Goal: Information Seeking & Learning: Compare options

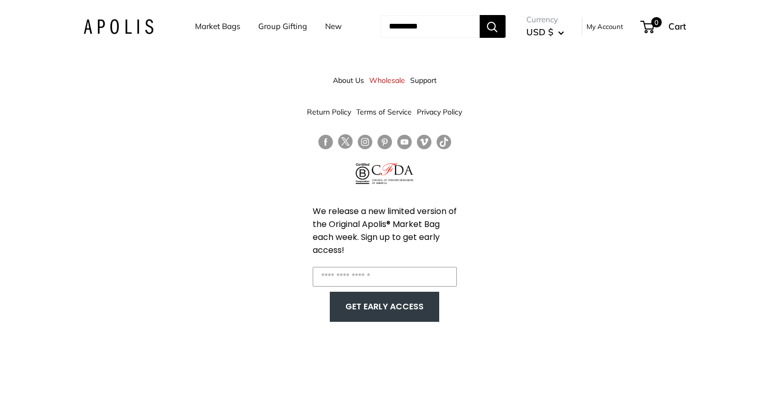
click at [202, 23] on link "Market Bags" at bounding box center [217, 26] width 45 height 15
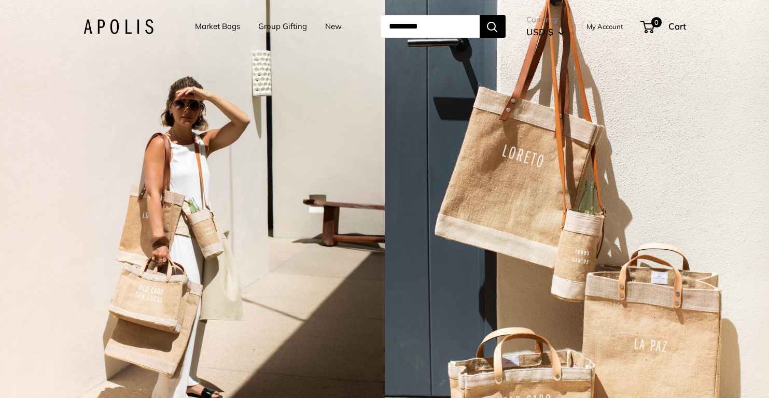
click at [116, 24] on img at bounding box center [119, 26] width 70 height 15
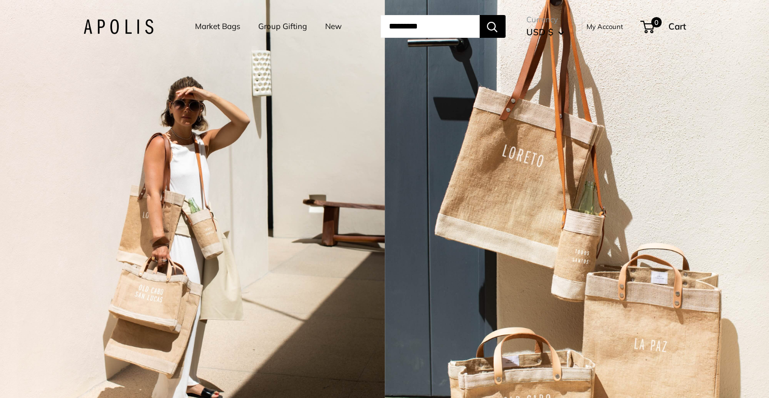
click at [95, 32] on img at bounding box center [119, 26] width 70 height 15
click at [121, 53] on div "2 / 5" at bounding box center [192, 199] width 385 height 398
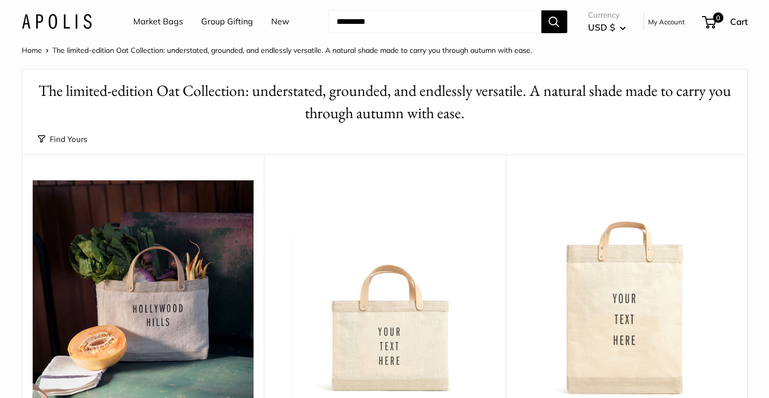
click at [127, 31] on div "Market Bags Group Gifting New" at bounding box center [221, 21] width 216 height 33
click at [76, 20] on img at bounding box center [57, 21] width 70 height 15
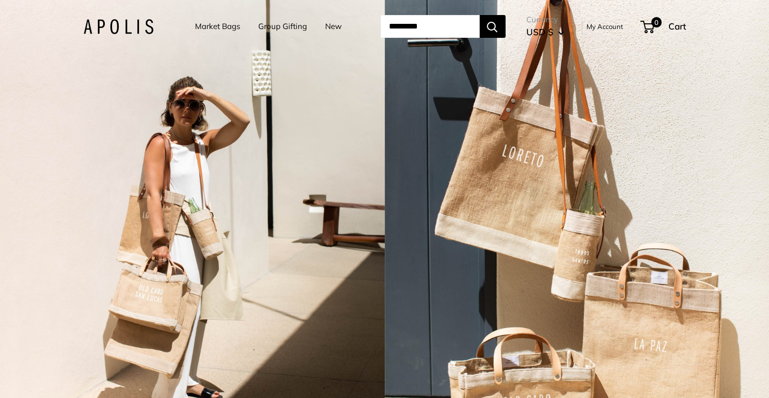
click at [101, 23] on img at bounding box center [119, 26] width 70 height 15
click at [114, 24] on img at bounding box center [119, 26] width 70 height 15
click at [200, 27] on link "Market Bags" at bounding box center [217, 26] width 45 height 15
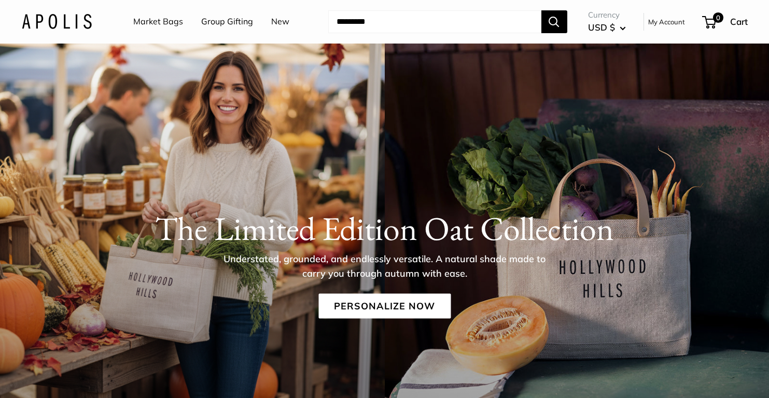
click at [49, 24] on img at bounding box center [57, 21] width 70 height 15
click at [72, 19] on img at bounding box center [57, 21] width 70 height 15
click at [49, 28] on img at bounding box center [57, 21] width 70 height 15
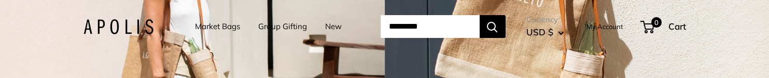
drag, startPoint x: 113, startPoint y: 30, endPoint x: 154, endPoint y: 251, distance: 225.3
click at [0, 0] on body "Market Bags Group Gifting New Need help? Text Us: 20919 hello@apolisglobal.com …" at bounding box center [384, 39] width 769 height 78
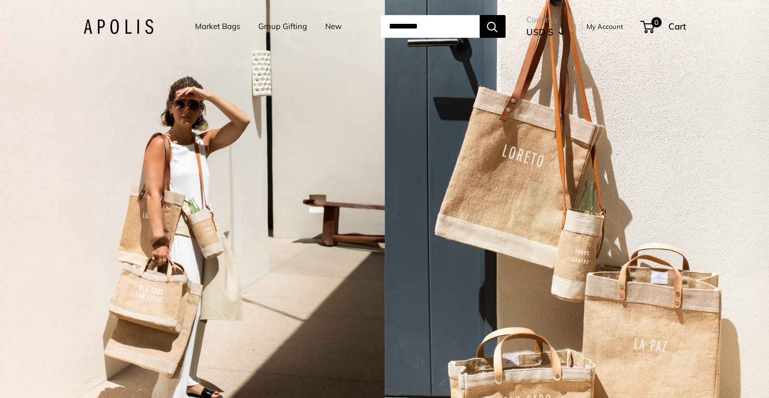
click at [356, 179] on div "2 / 5" at bounding box center [192, 199] width 385 height 398
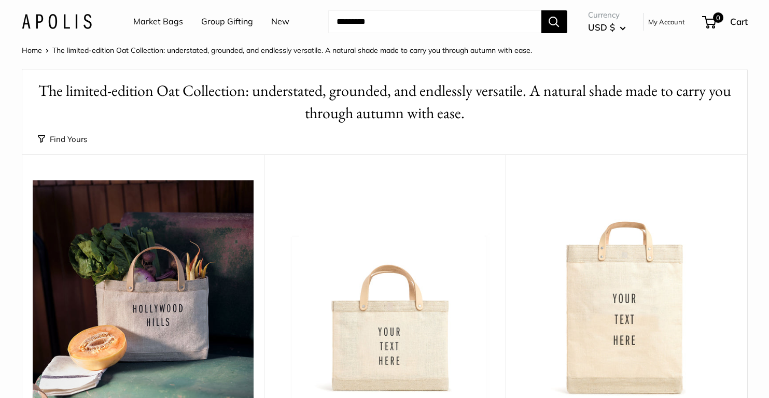
click at [50, 34] on div "Market Bags Group Gifting New Need help? Text Us: 20919 hello@apolisglobal.com …" at bounding box center [385, 21] width 726 height 33
click at [50, 25] on img at bounding box center [57, 21] width 70 height 15
click at [148, 27] on link "Market Bags" at bounding box center [158, 22] width 50 height 16
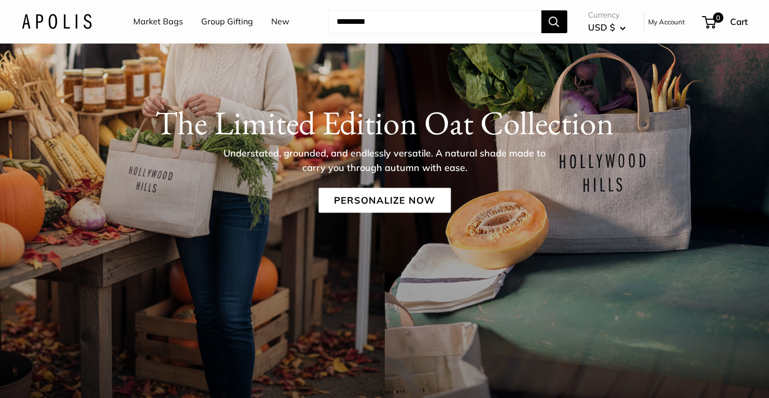
scroll to position [35, 0]
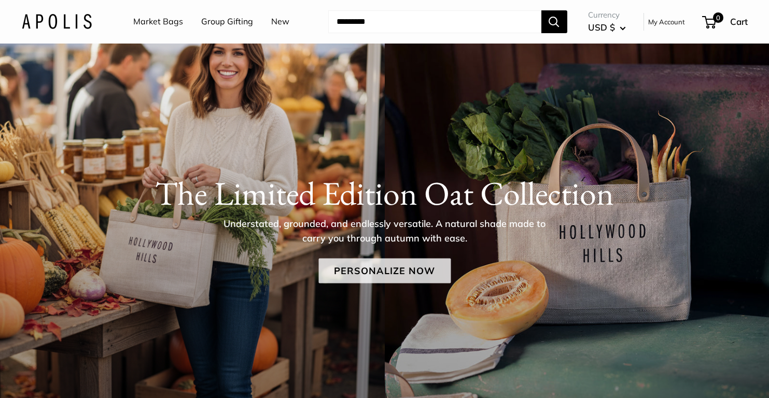
click at [398, 276] on link "Personalize Now" at bounding box center [385, 271] width 132 height 25
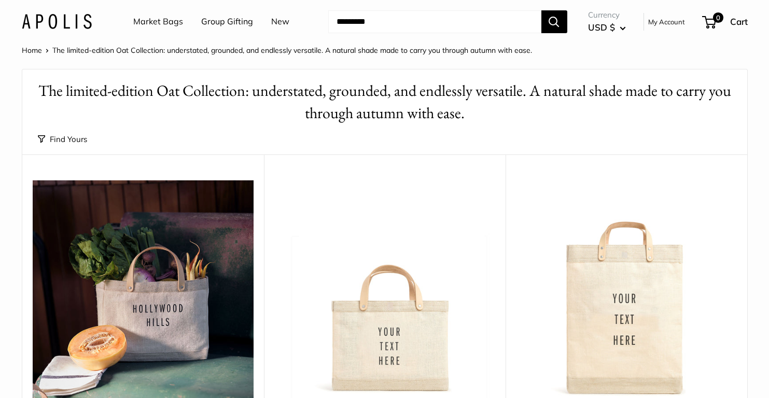
click at [376, 22] on input "Search..." at bounding box center [434, 21] width 213 height 23
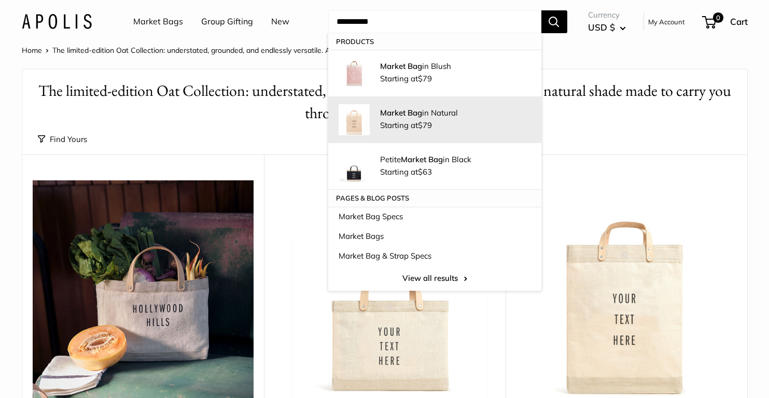
type input "**********"
click at [389, 120] on span "Starting at $79" at bounding box center [406, 125] width 52 height 10
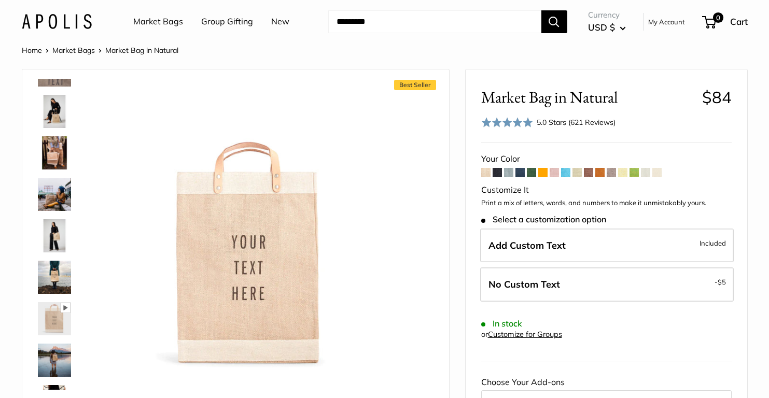
click at [47, 158] on img at bounding box center [54, 152] width 33 height 33
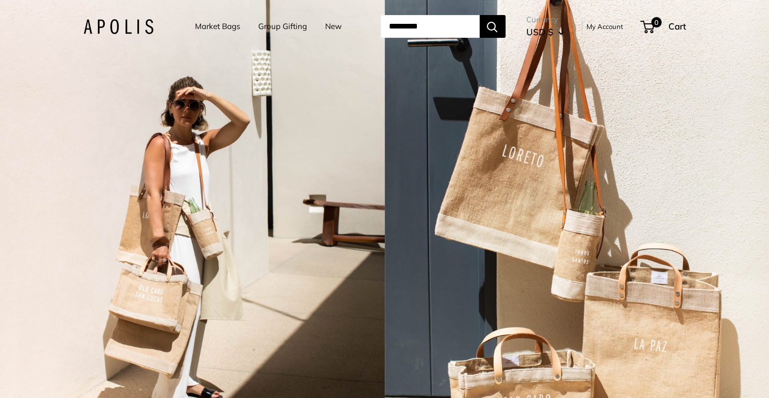
click at [147, 114] on div "2 / 5" at bounding box center [192, 199] width 385 height 398
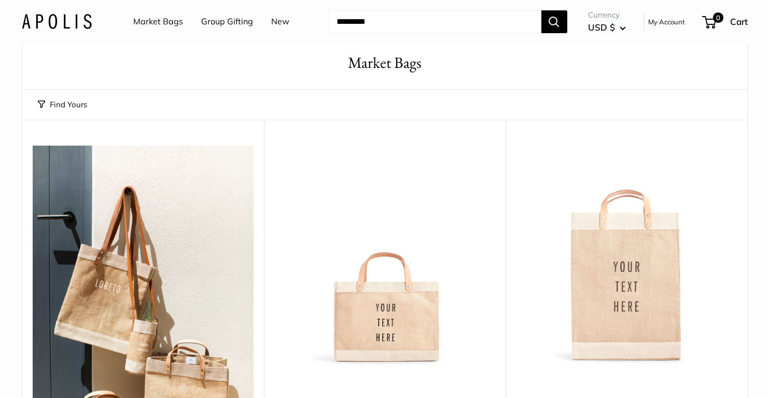
click at [0, 0] on img at bounding box center [0, 0] width 0 height 0
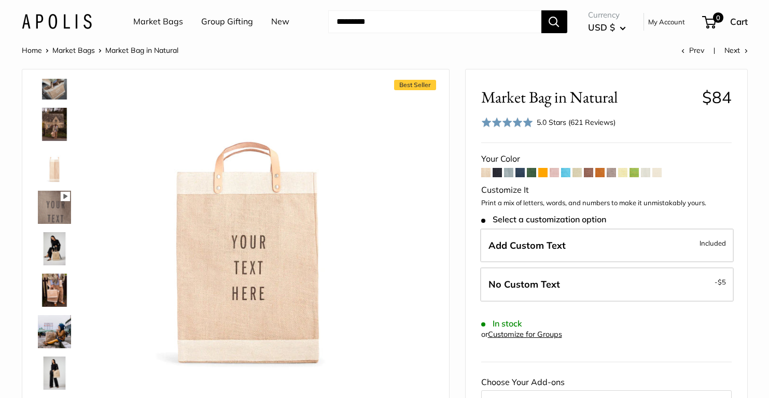
scroll to position [103, 0]
click at [45, 247] on img at bounding box center [54, 247] width 33 height 33
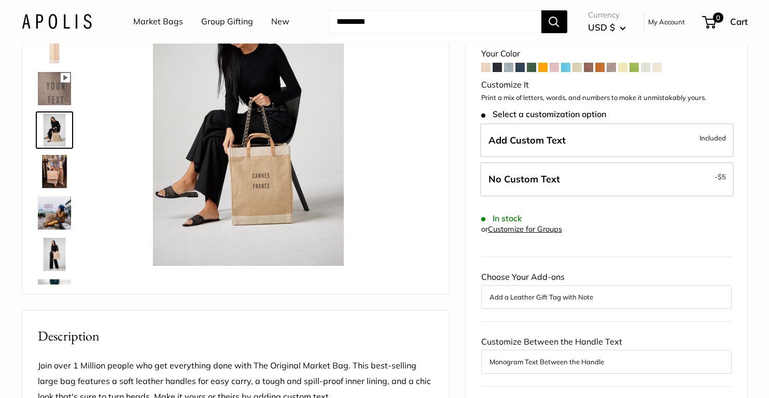
scroll to position [110, 0]
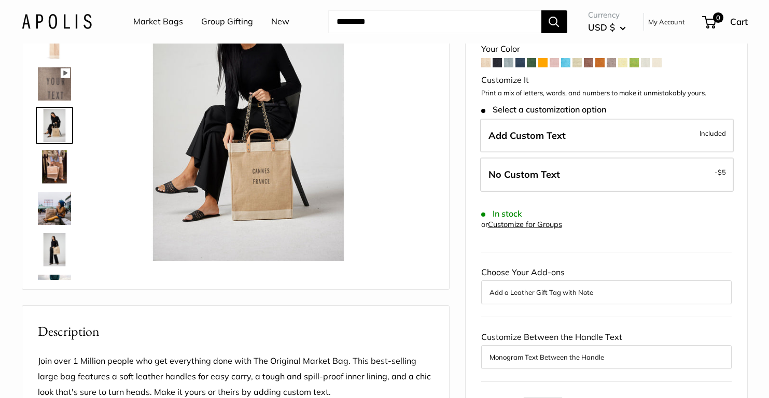
click at [56, 245] on img at bounding box center [54, 249] width 33 height 33
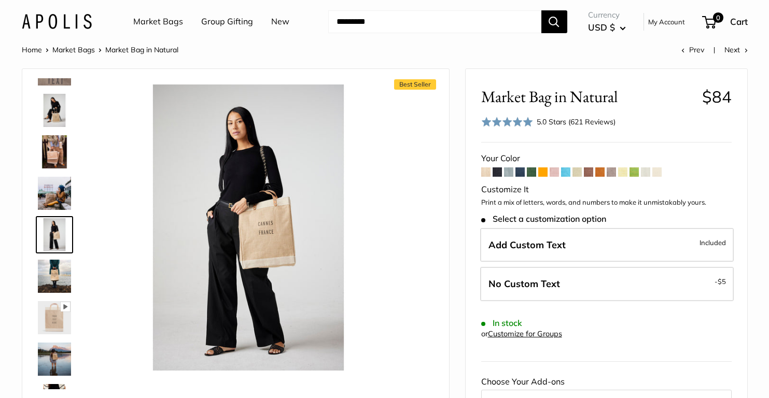
scroll to position [0, 0]
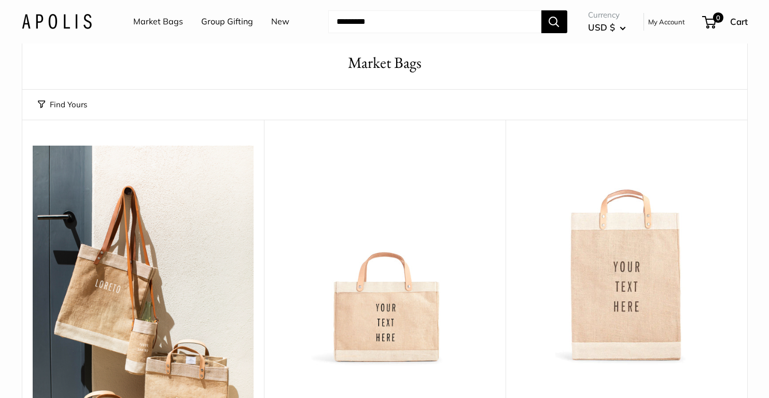
click at [0, 0] on img at bounding box center [0, 0] width 0 height 0
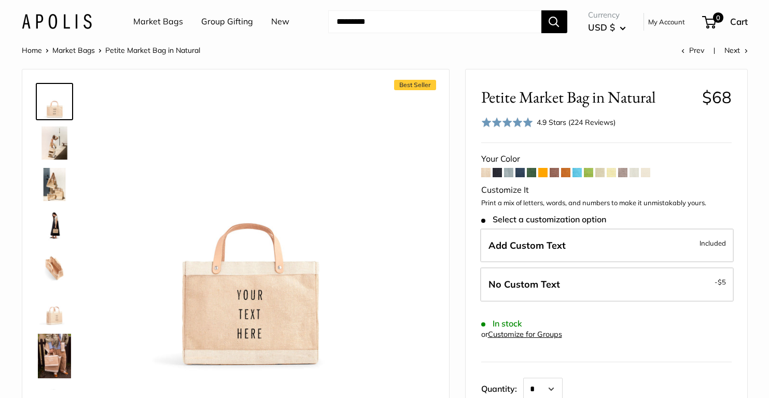
click at [57, 143] on img at bounding box center [54, 143] width 33 height 33
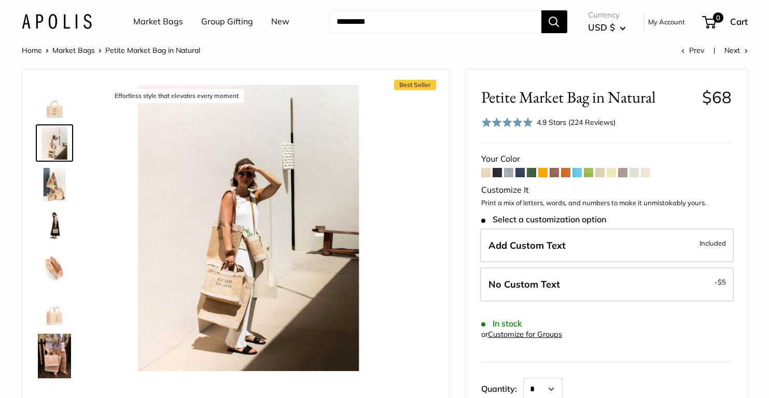
click at [56, 235] on img at bounding box center [54, 226] width 33 height 33
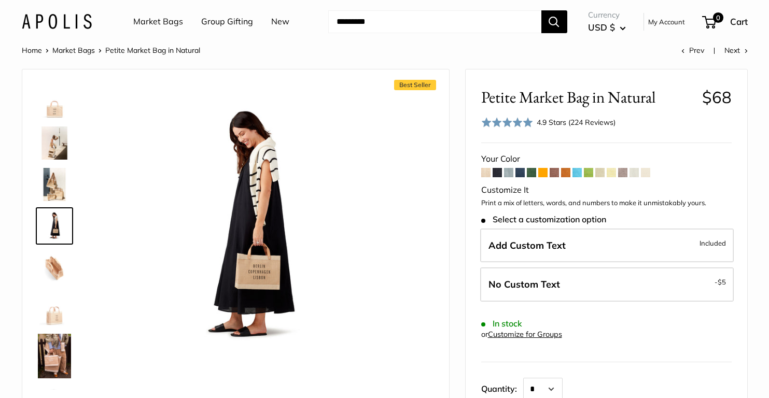
click at [56, 355] on img at bounding box center [54, 356] width 33 height 45
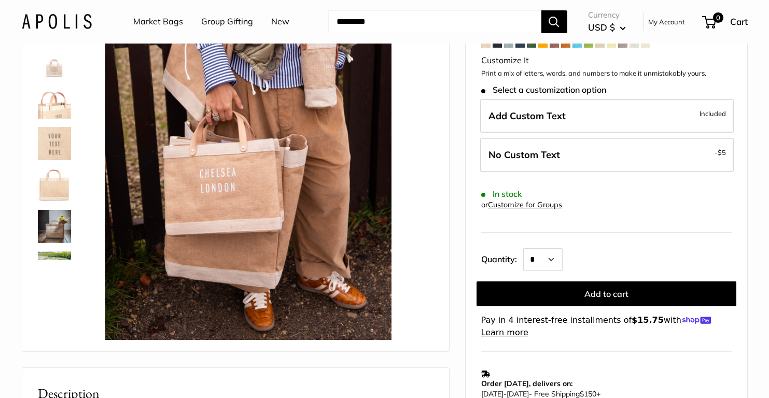
scroll to position [462, 0]
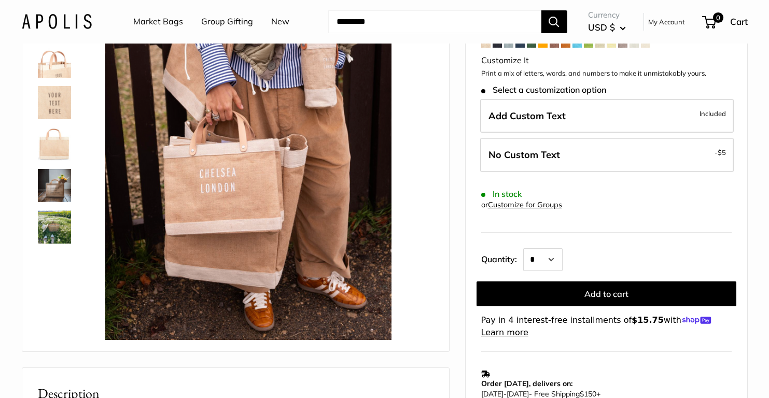
click at [57, 184] on img at bounding box center [54, 185] width 33 height 33
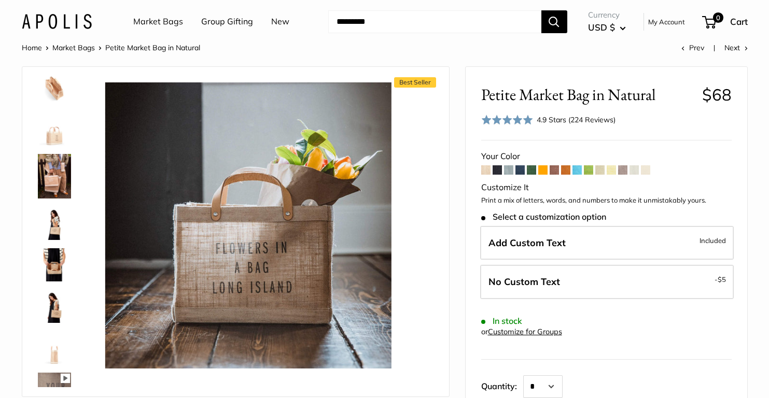
scroll to position [189, 0]
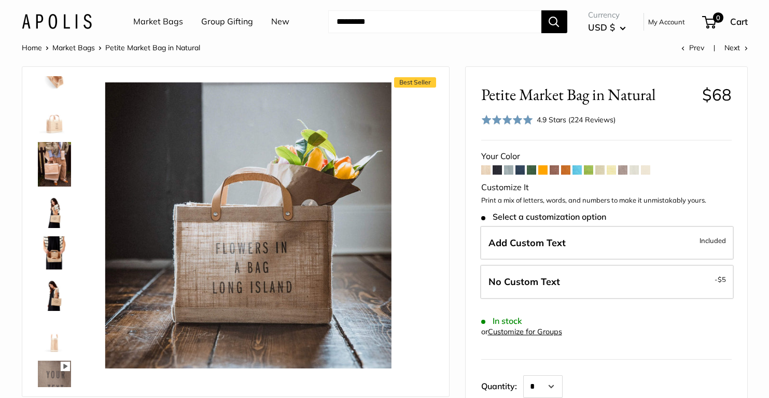
click at [434, 22] on input "Search..." at bounding box center [434, 21] width 213 height 23
type input "****"
click at [542, 10] on button "Search" at bounding box center [555, 21] width 26 height 23
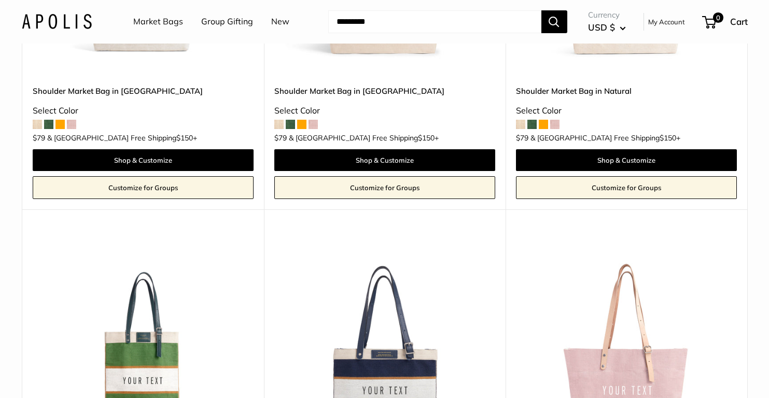
scroll to position [241, 0]
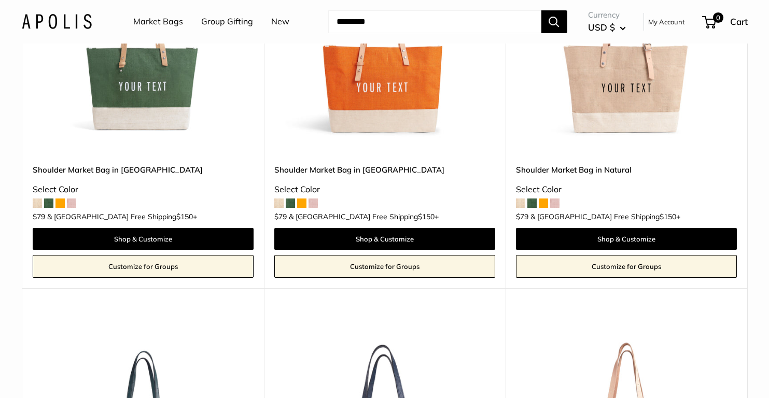
click at [0, 0] on img at bounding box center [0, 0] width 0 height 0
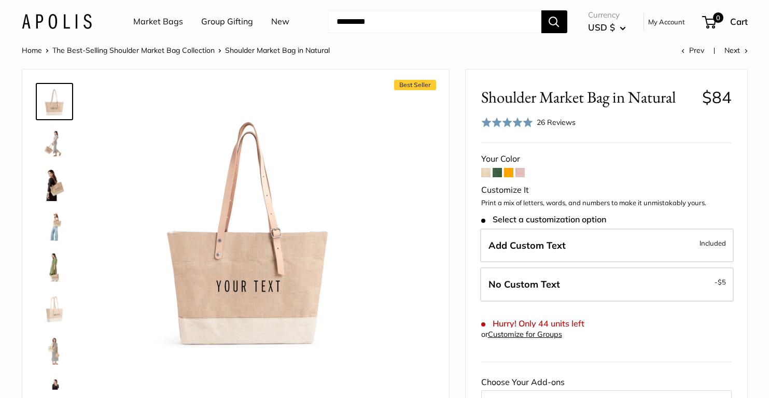
click at [48, 175] on img at bounding box center [54, 184] width 33 height 33
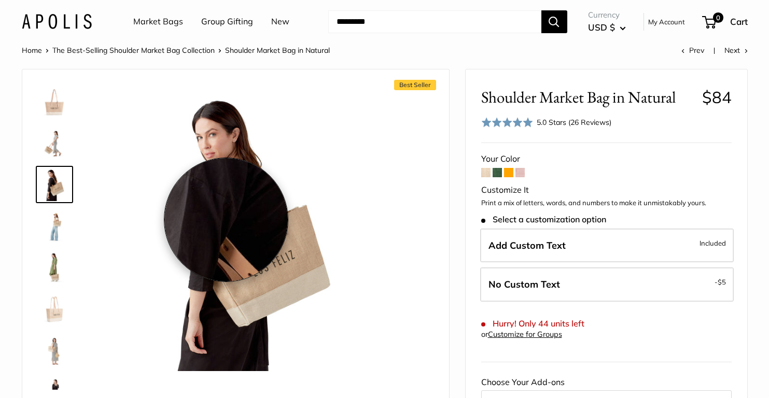
click at [226, 220] on img at bounding box center [248, 228] width 286 height 286
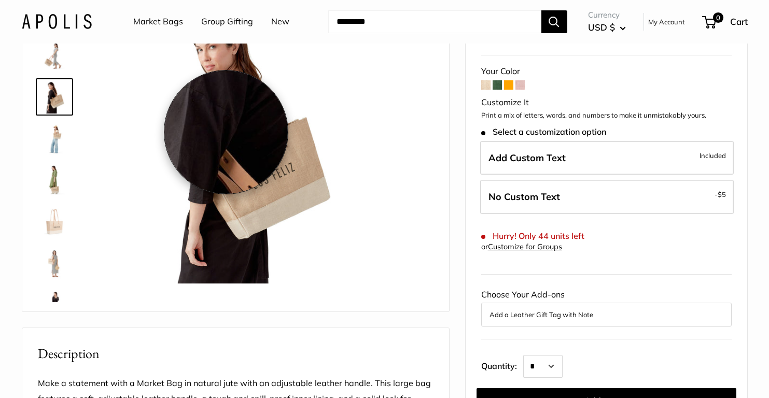
click at [226, 220] on img at bounding box center [248, 140] width 286 height 286
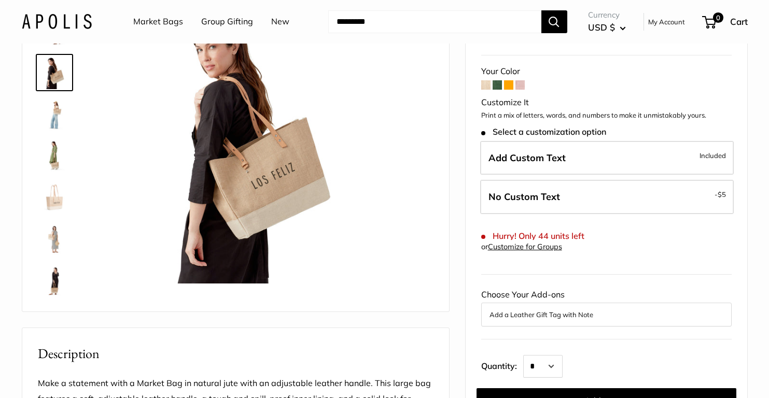
click at [59, 240] on img at bounding box center [54, 238] width 33 height 33
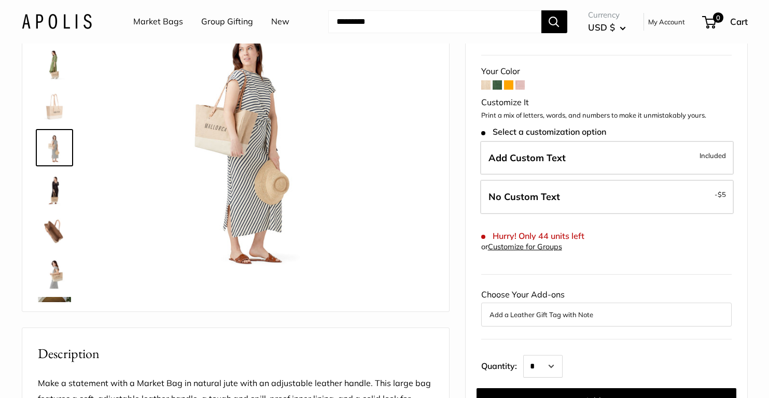
click at [54, 266] on img at bounding box center [54, 272] width 33 height 33
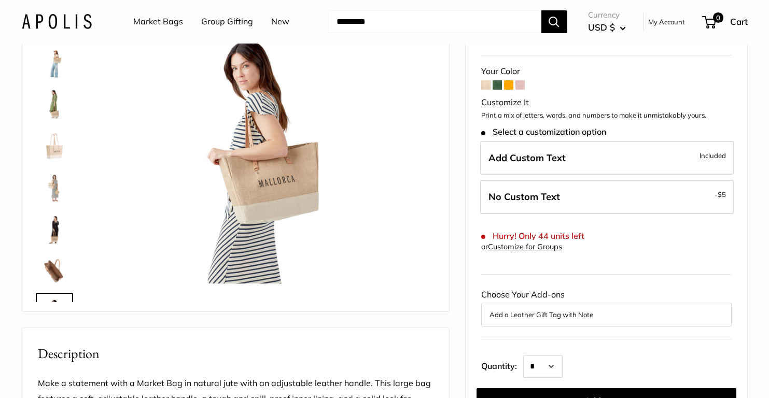
scroll to position [24, 0]
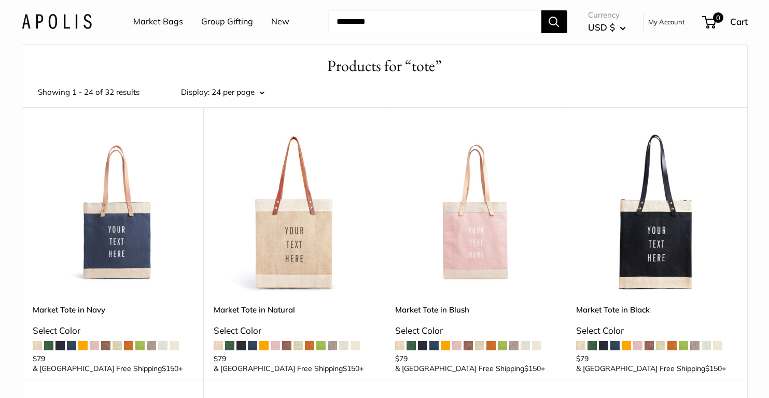
scroll to position [26, 0]
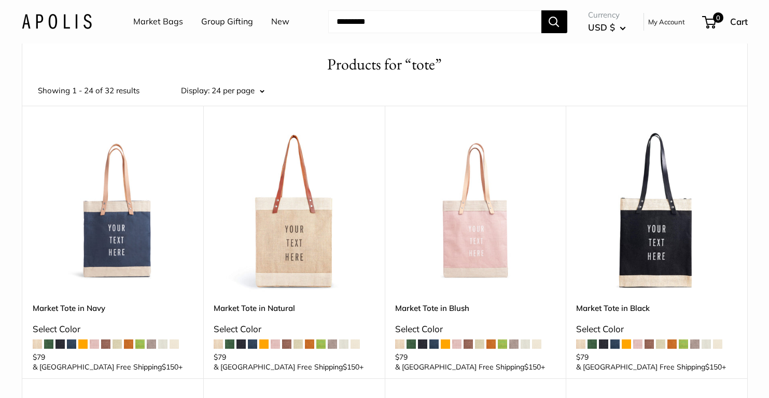
click at [0, 0] on img at bounding box center [0, 0] width 0 height 0
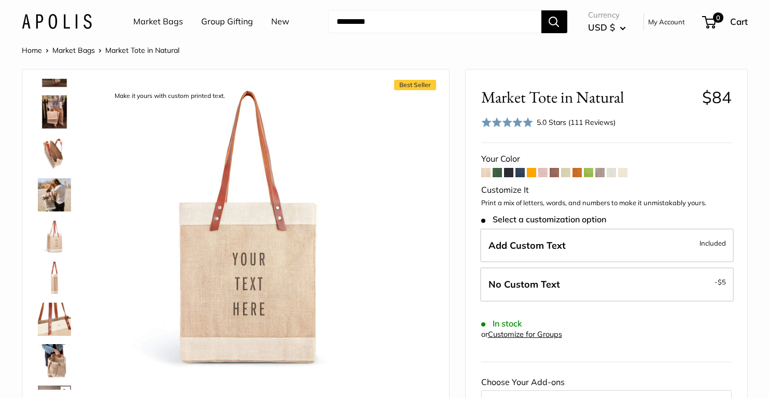
scroll to position [193, 0]
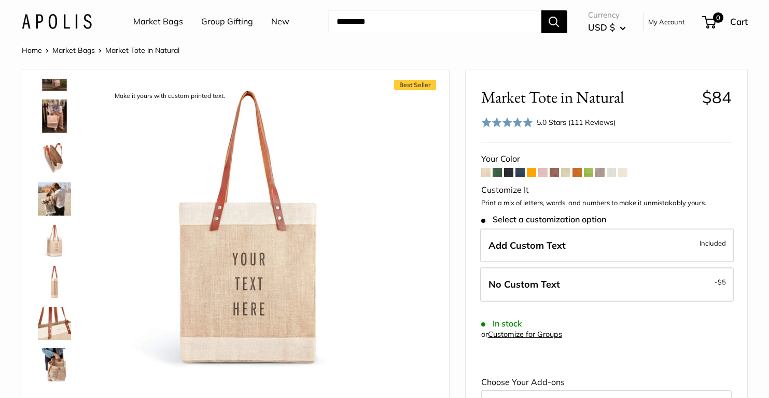
click at [54, 208] on img at bounding box center [54, 199] width 33 height 33
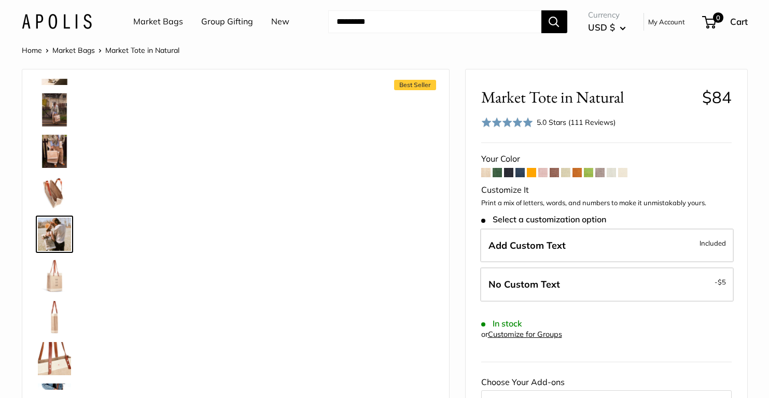
scroll to position [157, 0]
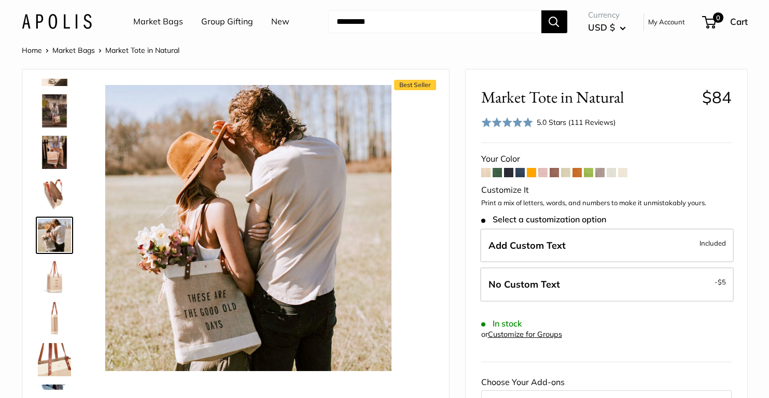
click at [48, 152] on img at bounding box center [54, 152] width 33 height 33
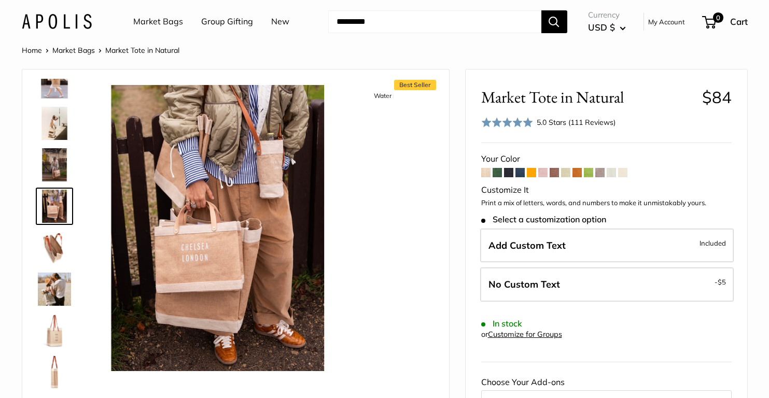
scroll to position [74, 0]
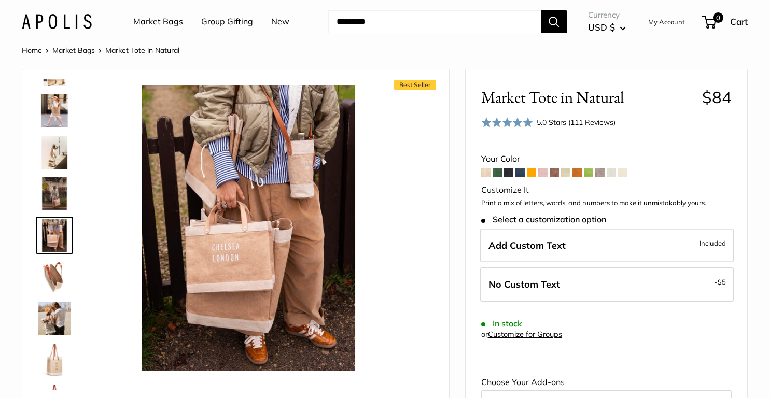
click at [56, 148] on img at bounding box center [54, 152] width 33 height 33
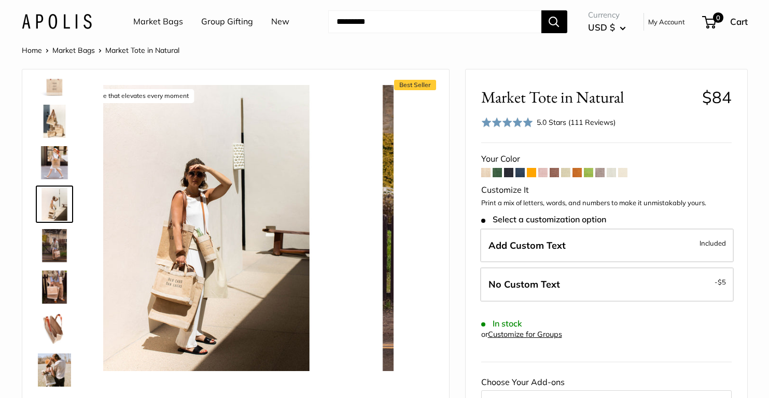
scroll to position [0, 0]
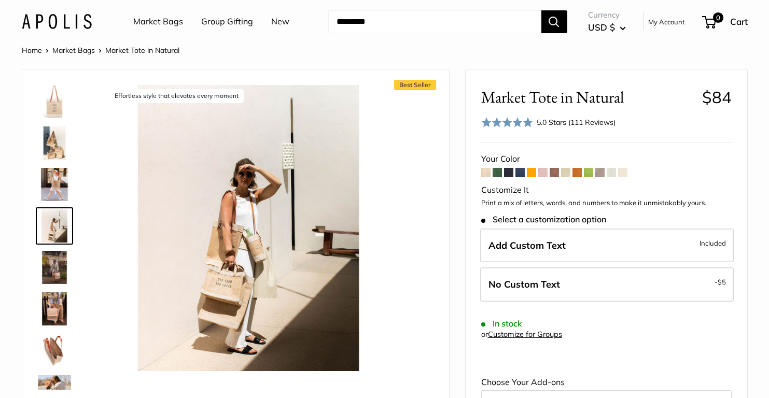
click at [57, 141] on img at bounding box center [54, 143] width 33 height 33
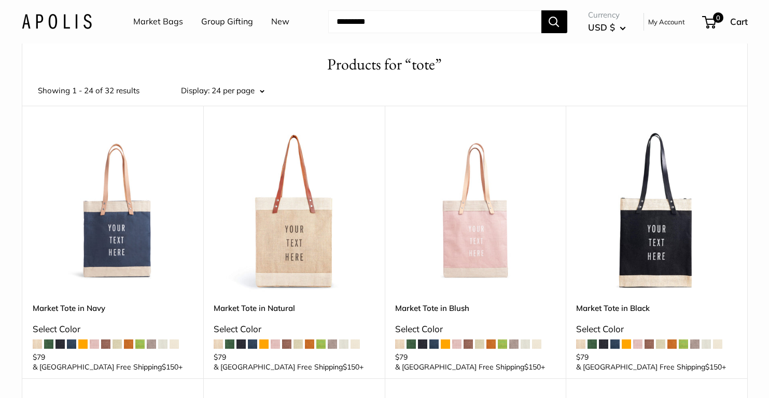
click at [0, 0] on img at bounding box center [0, 0] width 0 height 0
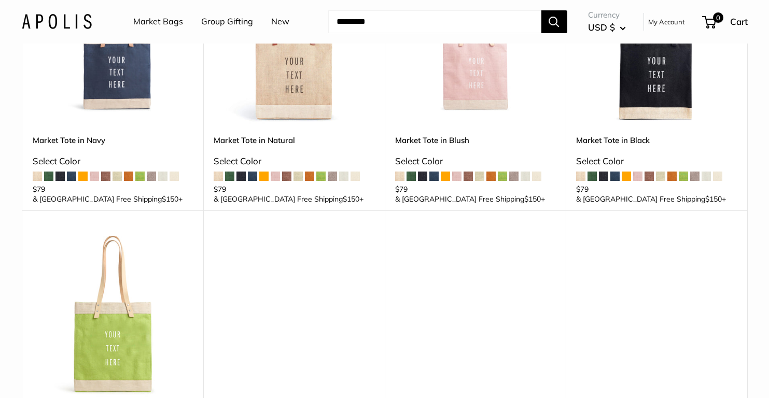
scroll to position [205, 0]
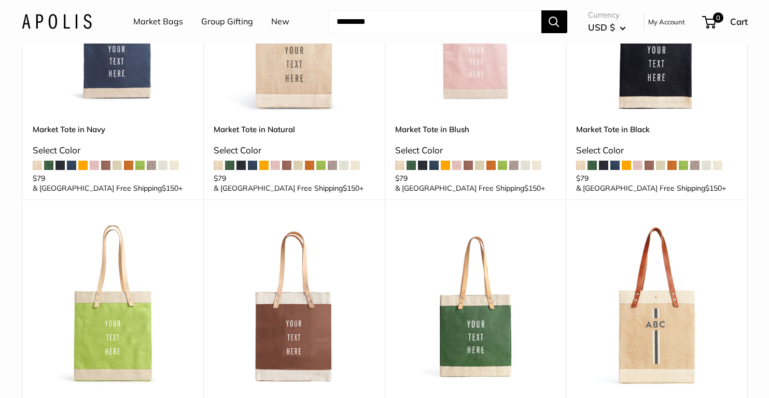
click at [0, 0] on img at bounding box center [0, 0] width 0 height 0
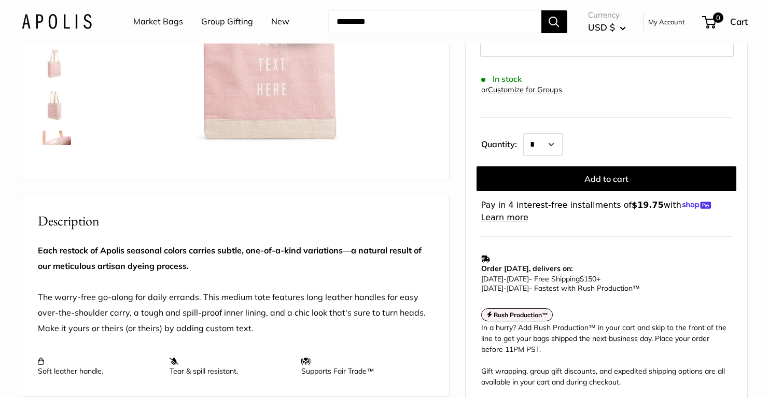
scroll to position [247, 0]
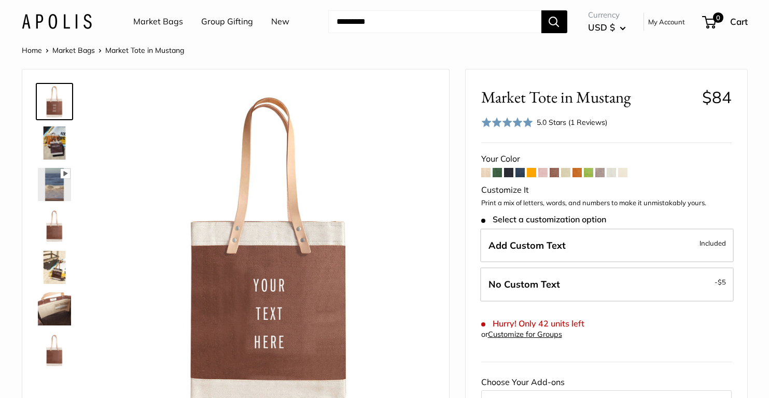
click at [56, 265] on img at bounding box center [54, 267] width 33 height 33
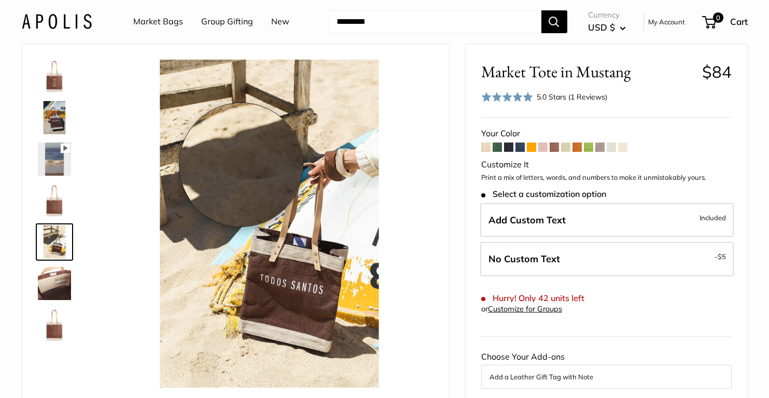
scroll to position [27, 0]
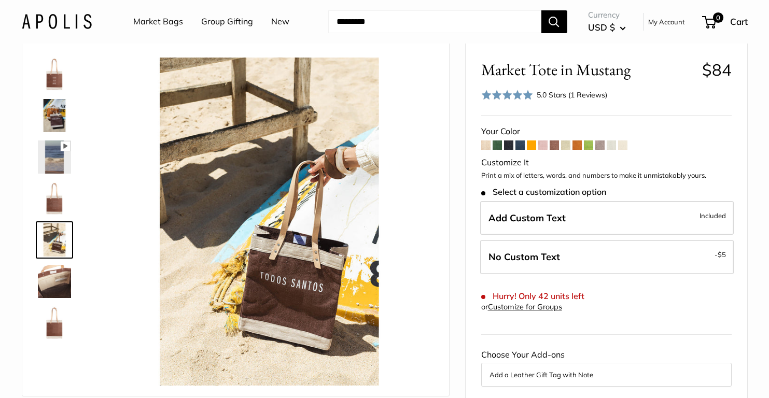
click at [441, 32] on input "Search..." at bounding box center [434, 21] width 213 height 23
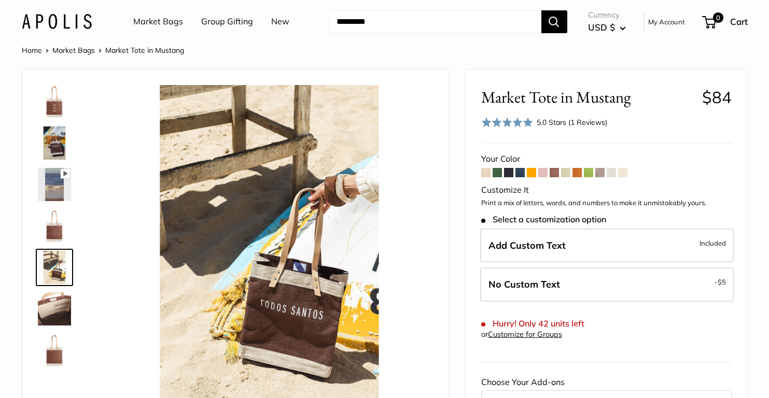
click at [404, 16] on input "Search..." at bounding box center [434, 21] width 213 height 23
type input "********"
click at [542, 10] on button "Search" at bounding box center [555, 21] width 26 height 23
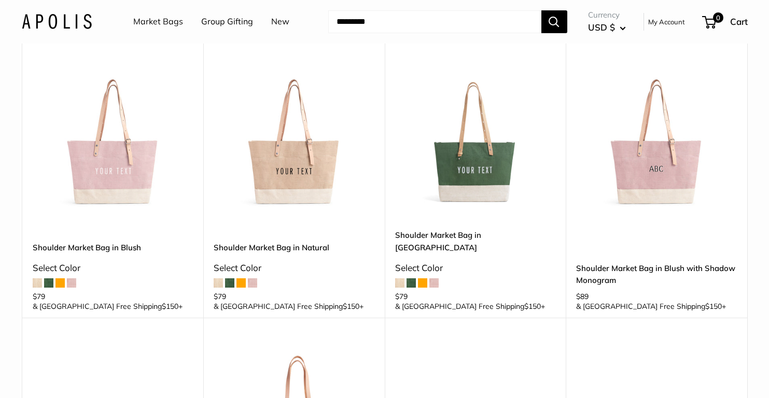
scroll to position [106, 0]
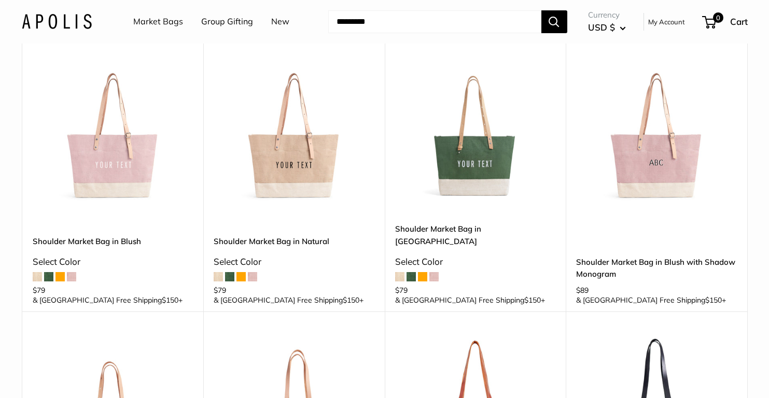
click at [0, 0] on img at bounding box center [0, 0] width 0 height 0
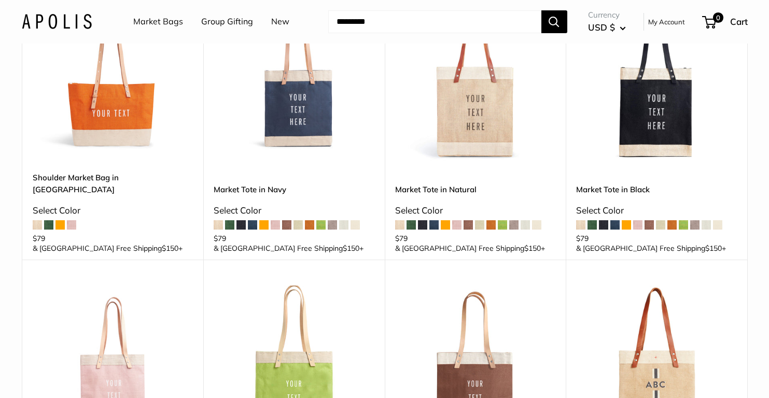
scroll to position [439, 0]
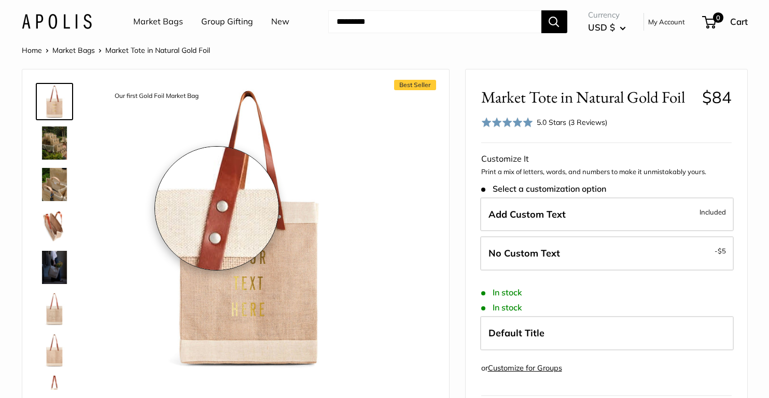
click at [217, 209] on img at bounding box center [248, 228] width 286 height 286
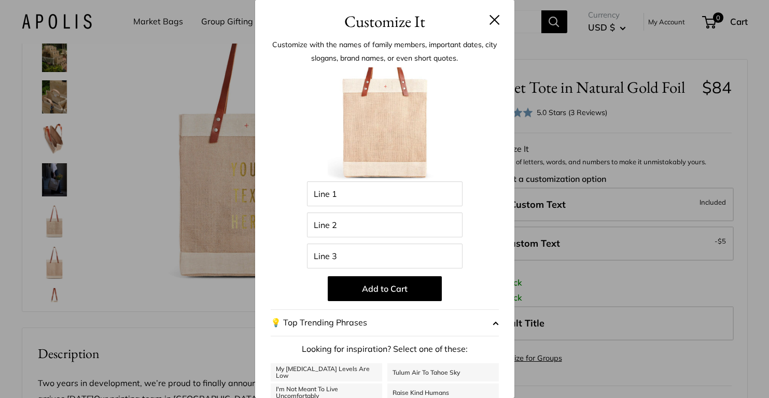
click at [160, 195] on div "Customize It Customize with the names of family members, important dates, city …" at bounding box center [384, 199] width 769 height 398
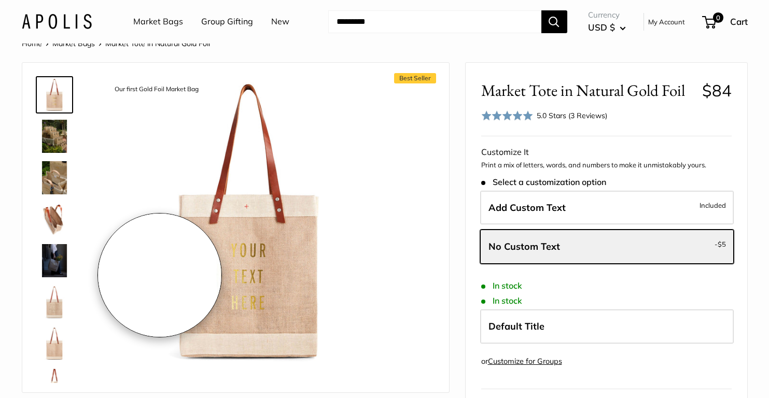
scroll to position [0, 0]
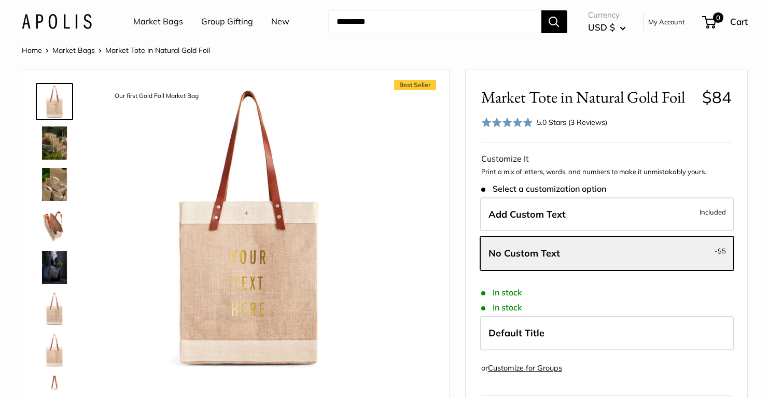
click at [59, 312] on img at bounding box center [54, 309] width 33 height 33
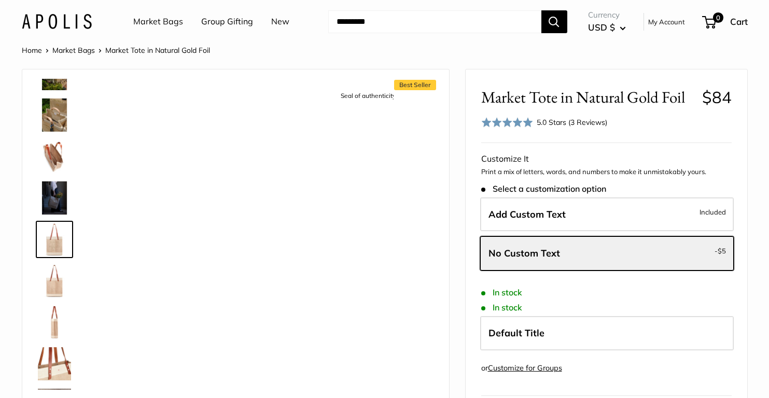
scroll to position [74, 0]
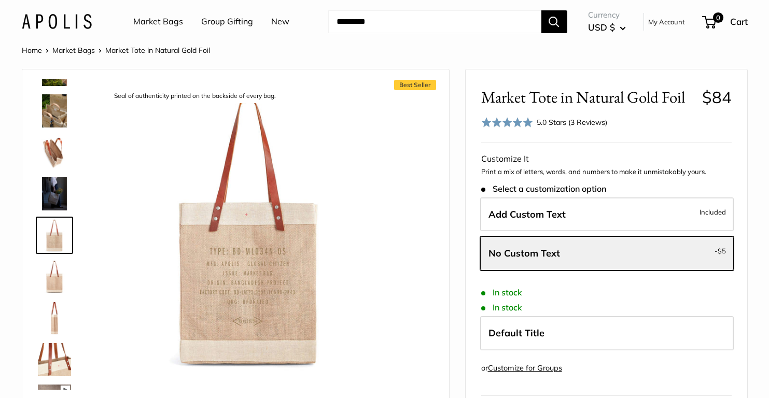
click at [392, 19] on input "Search..." at bounding box center [434, 21] width 213 height 23
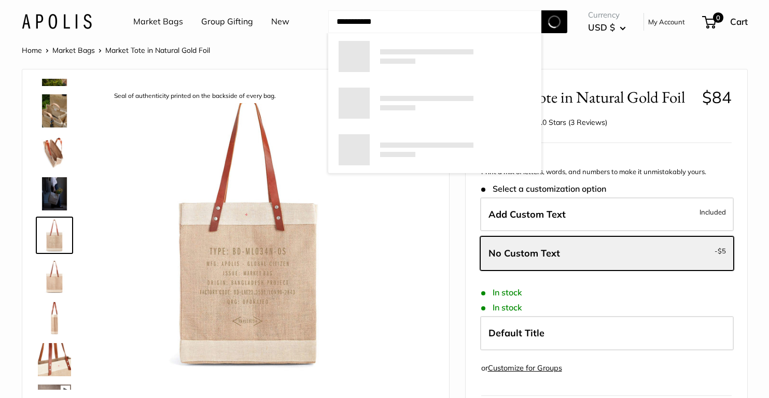
type input "**********"
click at [542, 10] on button "Search" at bounding box center [555, 21] width 26 height 23
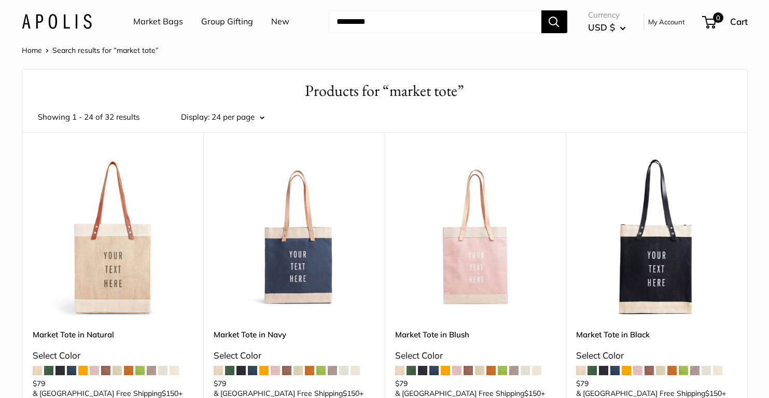
click at [0, 0] on img at bounding box center [0, 0] width 0 height 0
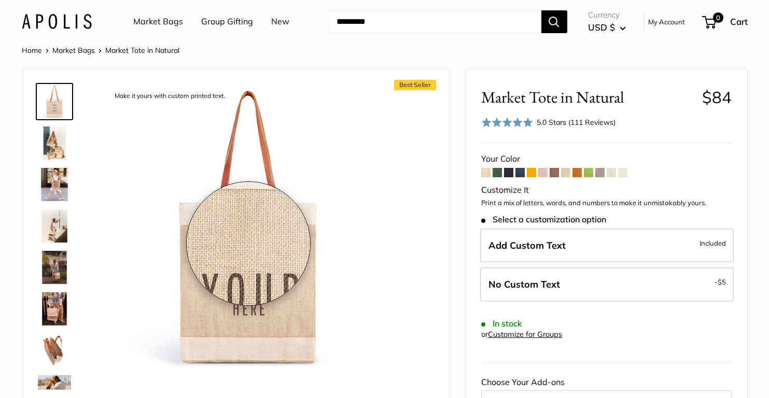
click at [248, 244] on img at bounding box center [248, 228] width 286 height 286
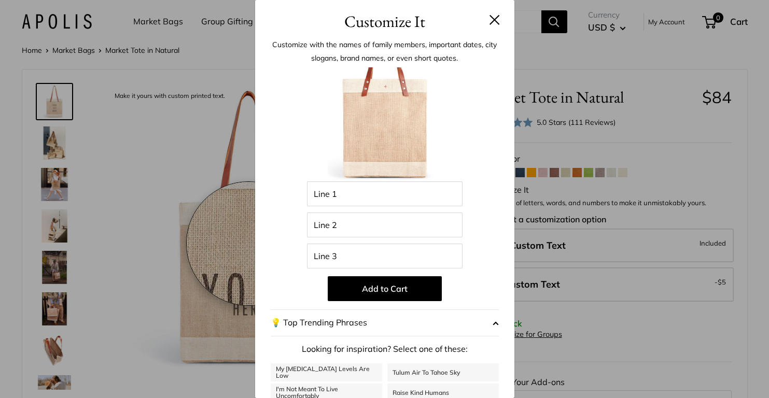
scroll to position [88, 0]
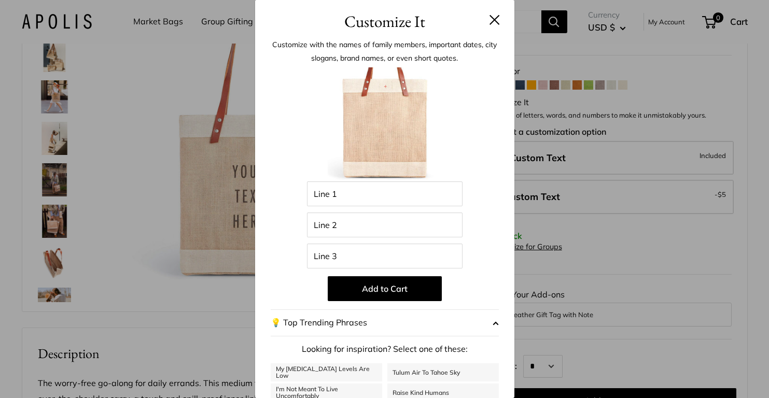
click at [148, 194] on div "Customize It Customize with the names of family members, important dates, city …" at bounding box center [384, 199] width 769 height 398
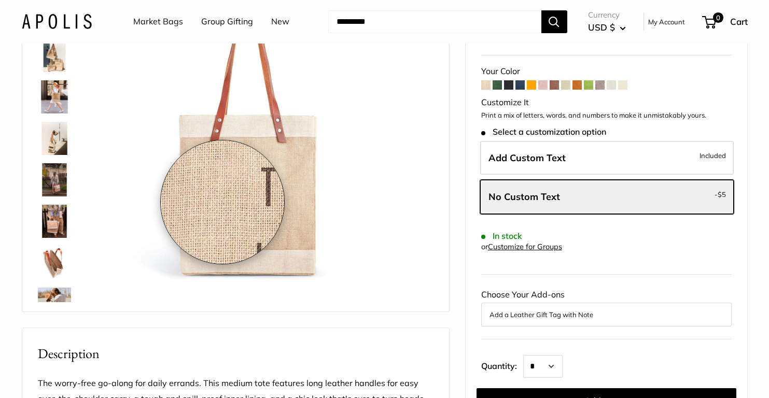
click at [223, 202] on img at bounding box center [248, 140] width 286 height 286
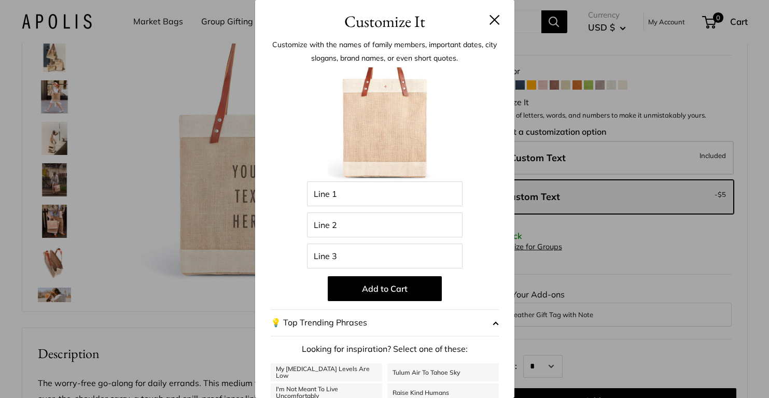
click at [204, 218] on div "Customize It Customize with the names of family members, important dates, city …" at bounding box center [384, 199] width 769 height 398
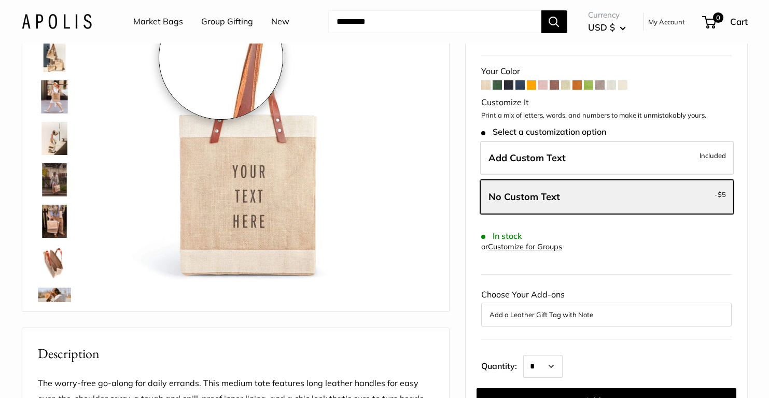
scroll to position [0, 0]
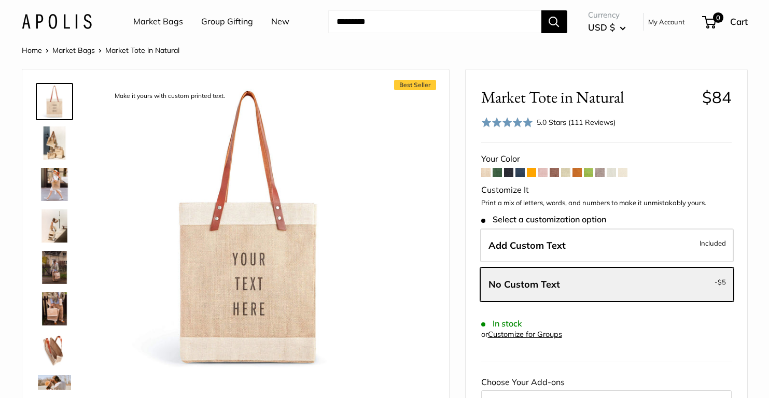
click at [387, 29] on input "Search..." at bounding box center [434, 21] width 213 height 23
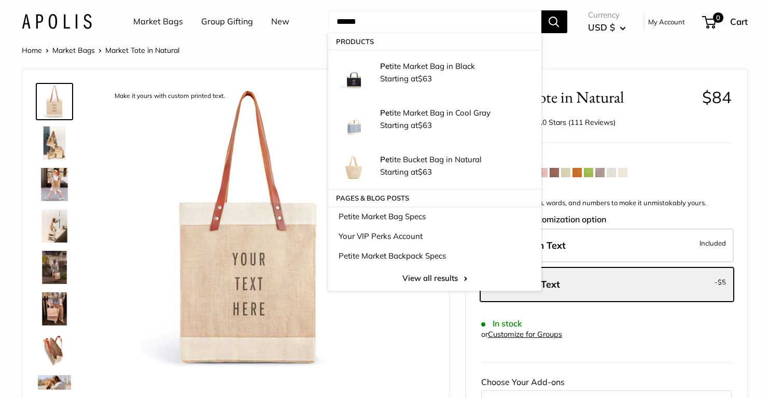
type input "******"
click at [542, 10] on button "Search" at bounding box center [555, 21] width 26 height 23
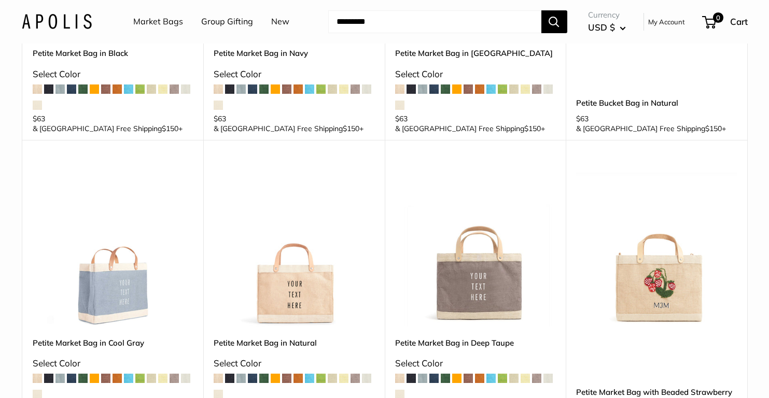
scroll to position [293, 0]
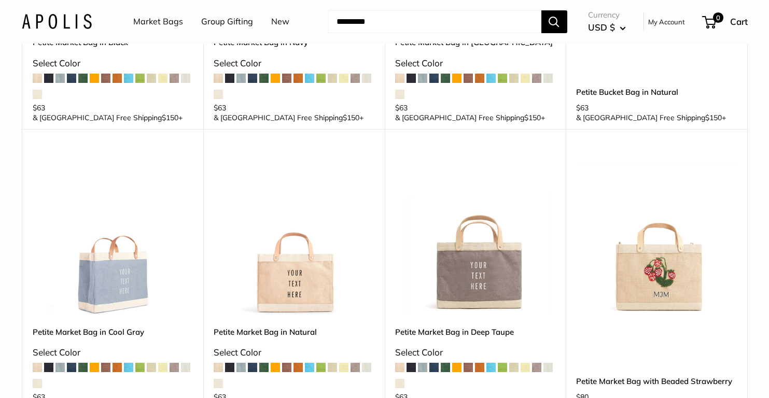
click at [0, 0] on img at bounding box center [0, 0] width 0 height 0
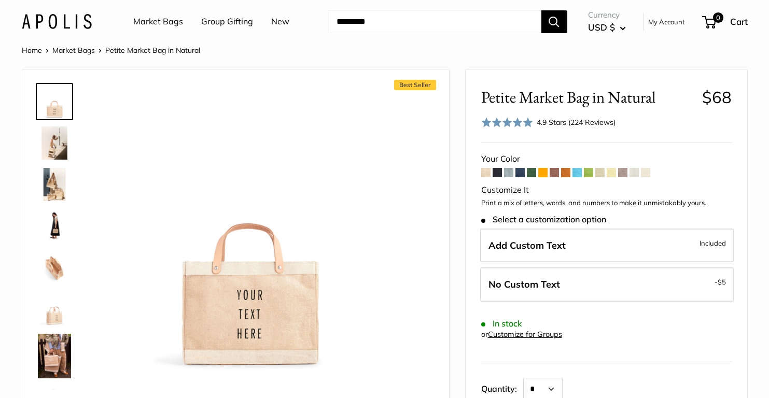
drag, startPoint x: 245, startPoint y: 273, endPoint x: 459, endPoint y: 88, distance: 282.4
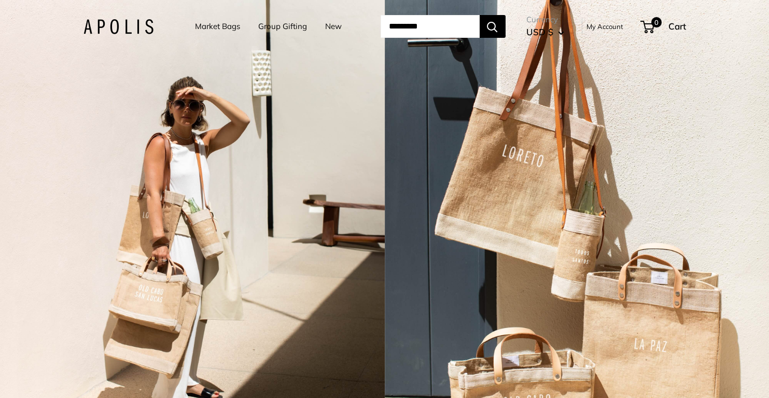
click at [278, 29] on link "Group Gifting" at bounding box center [282, 26] width 49 height 15
